Goal: Information Seeking & Learning: Learn about a topic

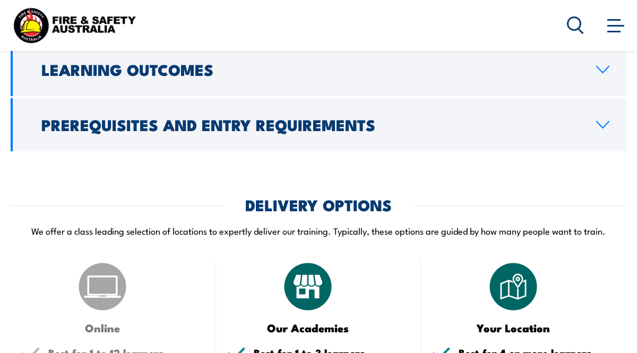
scroll to position [1367, 0]
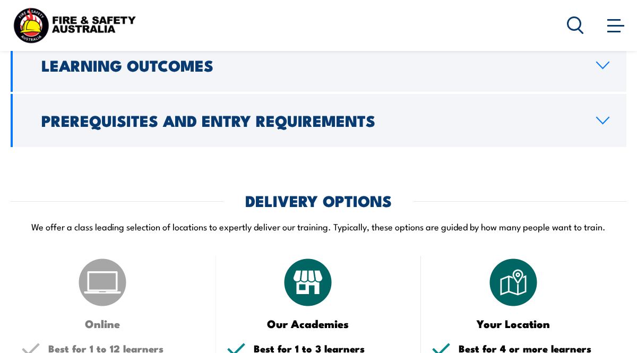
click at [611, 111] on link "Prerequisites and Entry Requirements" at bounding box center [318, 120] width 615 height 53
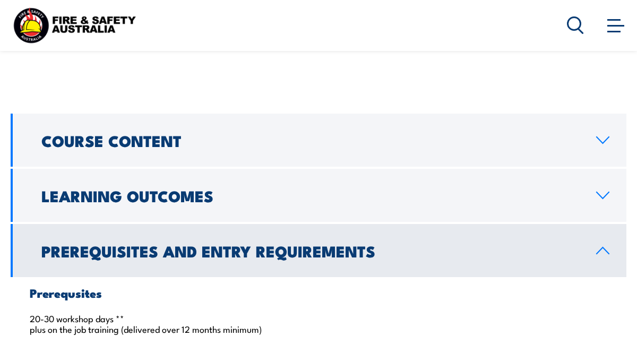
scroll to position [869, 0]
click at [599, 131] on link "Course Content" at bounding box center [318, 140] width 615 height 53
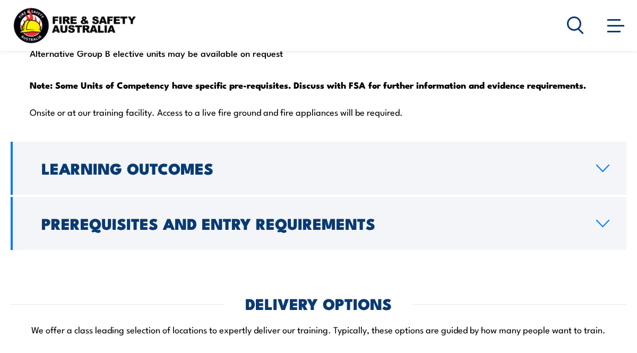
scroll to position [1265, 0]
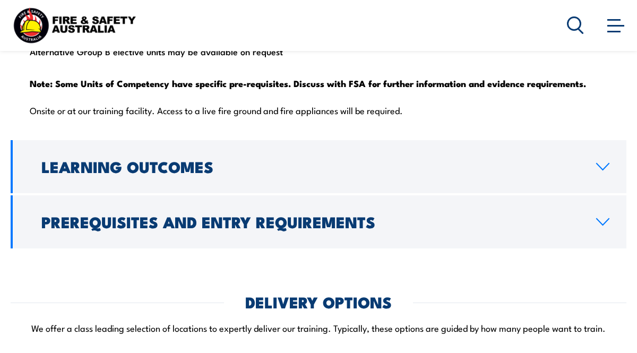
click at [606, 219] on icon at bounding box center [602, 222] width 12 height 6
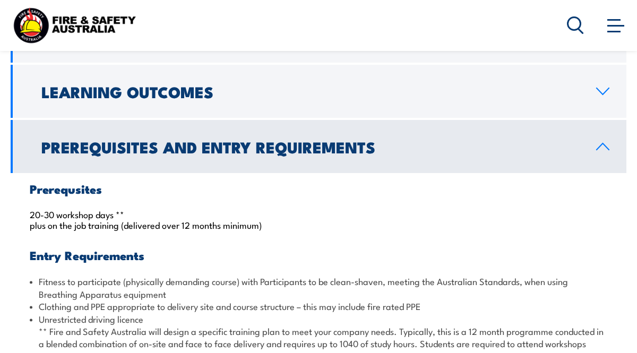
scroll to position [971, 0]
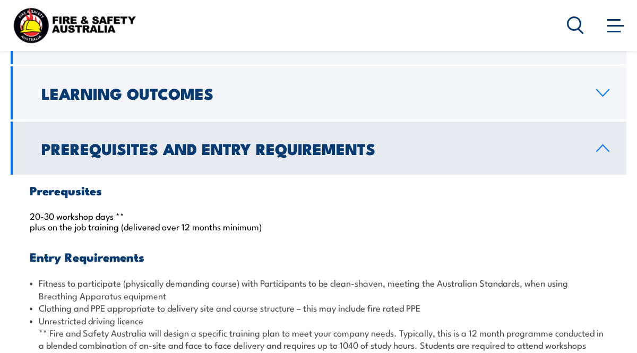
click at [605, 89] on icon at bounding box center [602, 93] width 14 height 8
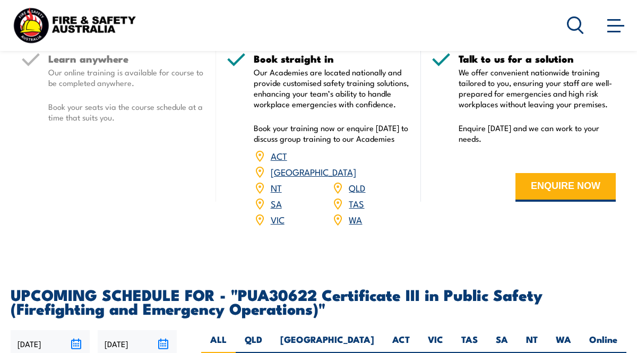
scroll to position [1479, 0]
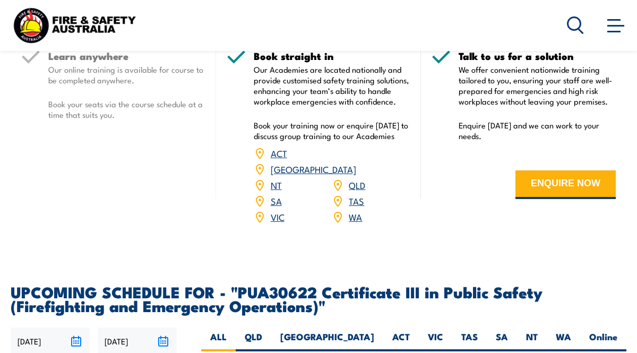
click at [356, 162] on link "[GEOGRAPHIC_DATA]" at bounding box center [313, 168] width 85 height 13
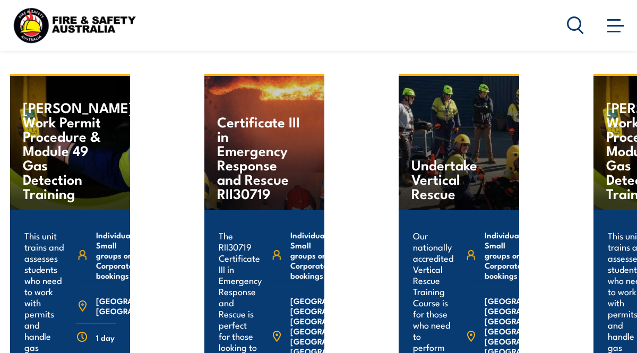
scroll to position [2278, 0]
